Goal: Check status: Check status

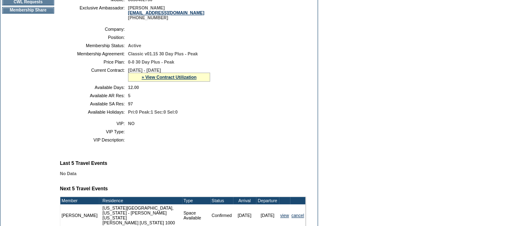
scroll to position [164, 0]
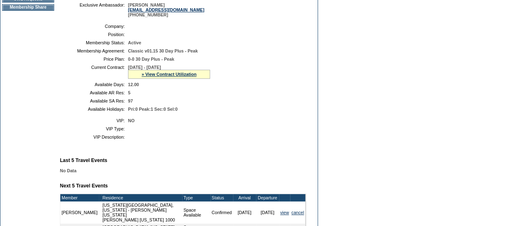
click at [153, 79] on div "» View Contract Utilization" at bounding box center [169, 74] width 82 height 9
click at [153, 77] on link "» View Contract Utilization" at bounding box center [168, 74] width 55 height 5
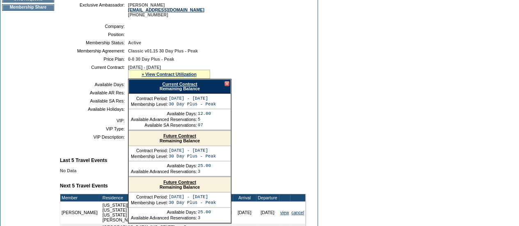
scroll to position [181, 0]
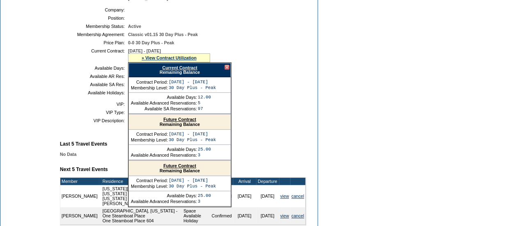
click at [177, 173] on div "Future Contract Remaining Balance" at bounding box center [180, 168] width 102 height 15
click at [189, 168] on link "Future Contract" at bounding box center [179, 165] width 33 height 5
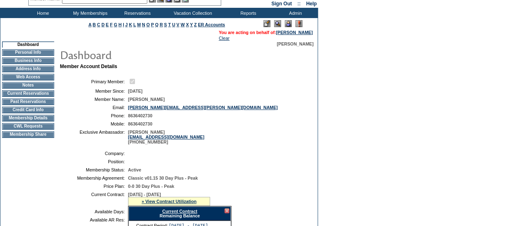
scroll to position [33, 0]
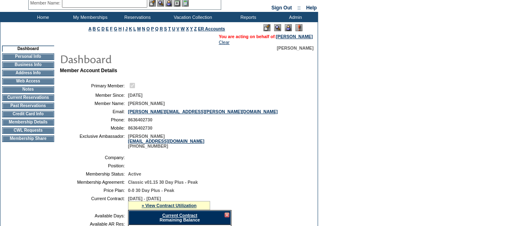
click at [30, 125] on td "Membership Details" at bounding box center [28, 122] width 52 height 7
